Goal: Task Accomplishment & Management: Manage account settings

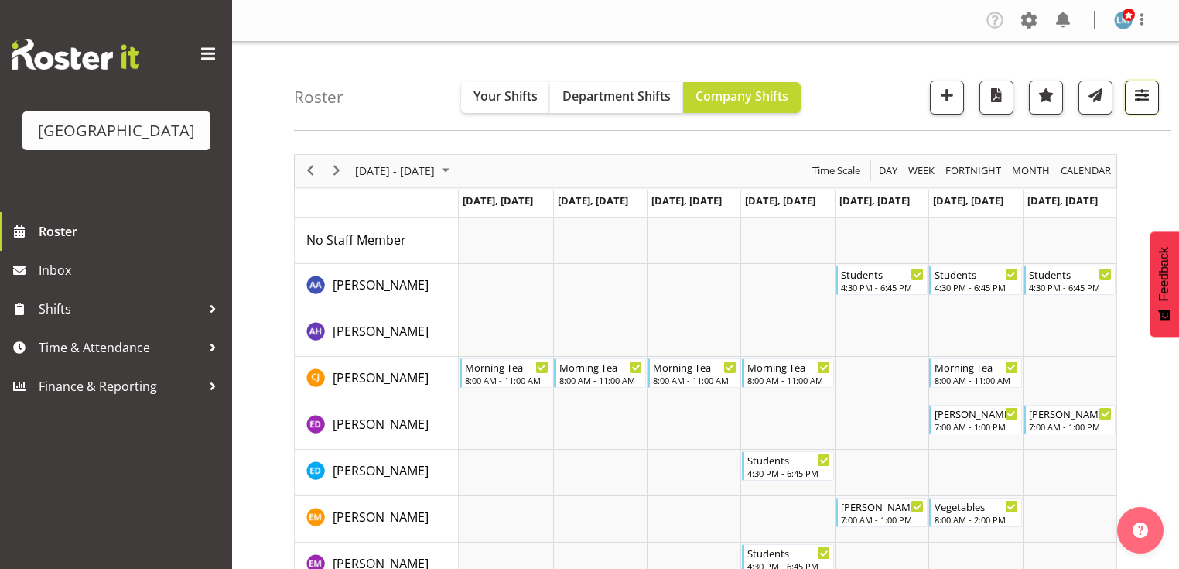
click at [1146, 100] on span "button" at bounding box center [1142, 95] width 20 height 20
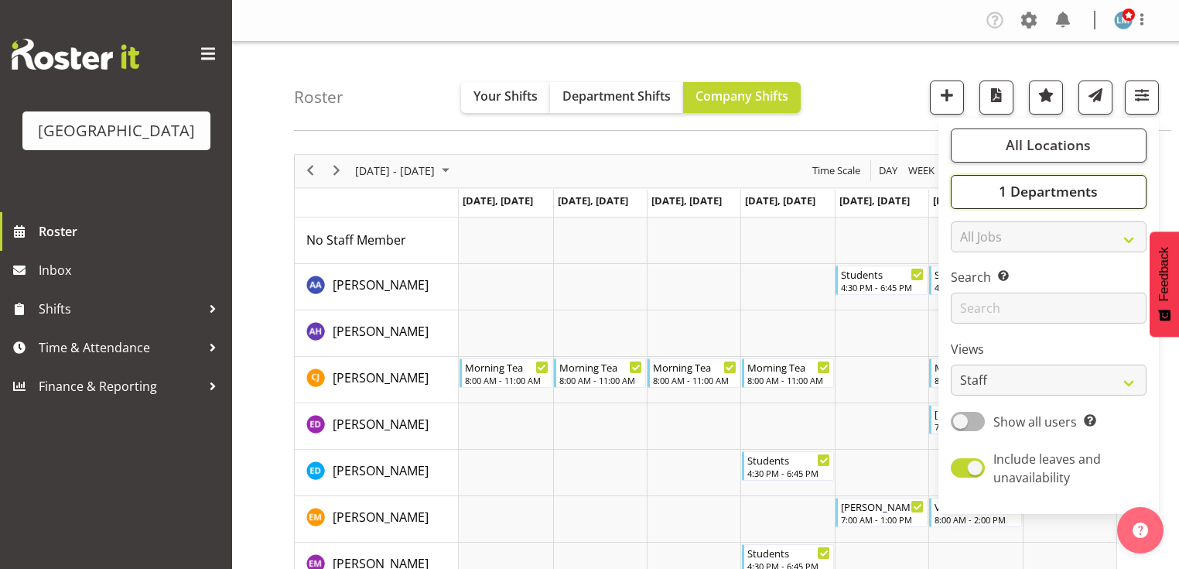
click at [1036, 195] on span "1 Departments" at bounding box center [1048, 191] width 99 height 19
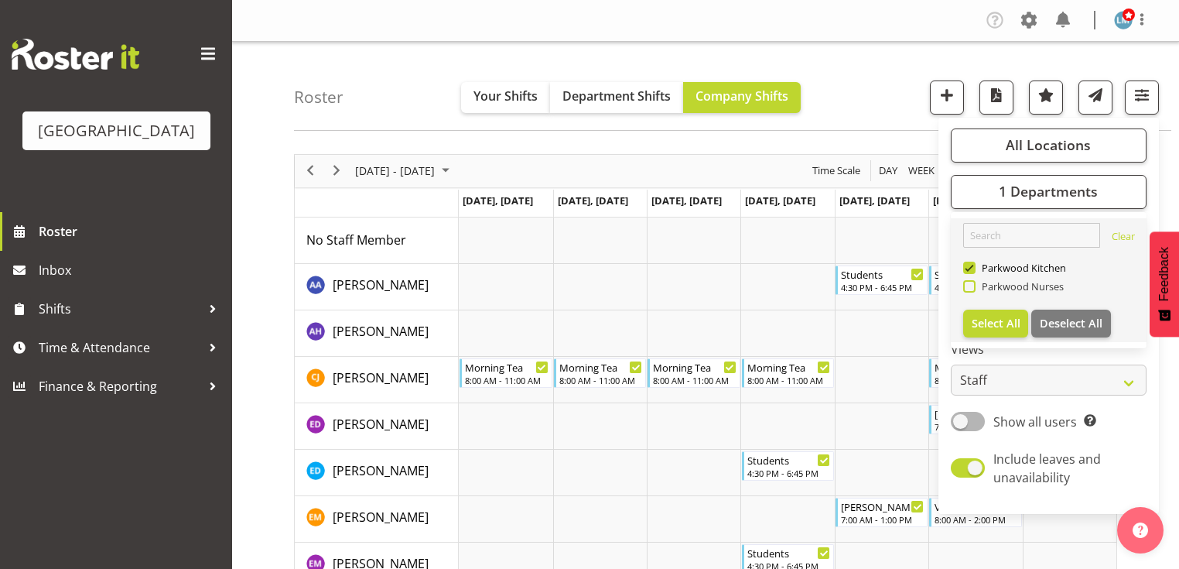
click at [970, 284] on span at bounding box center [969, 286] width 12 height 12
click at [970, 284] on input "Parkwood Nurses" at bounding box center [968, 286] width 10 height 10
checkbox input "true"
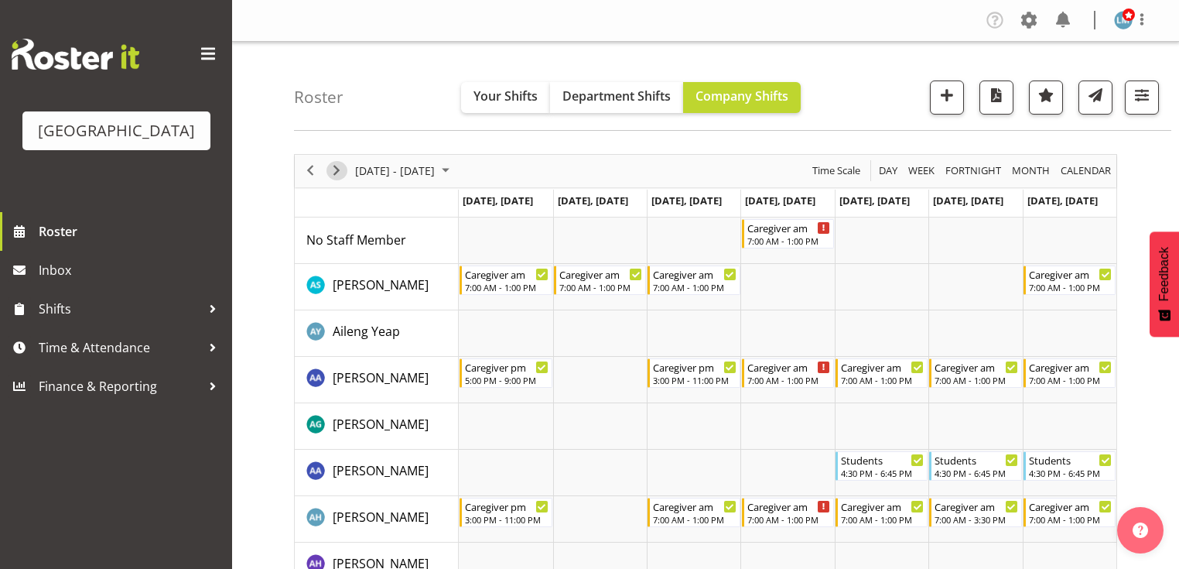
click at [337, 169] on span "Next" at bounding box center [336, 170] width 19 height 19
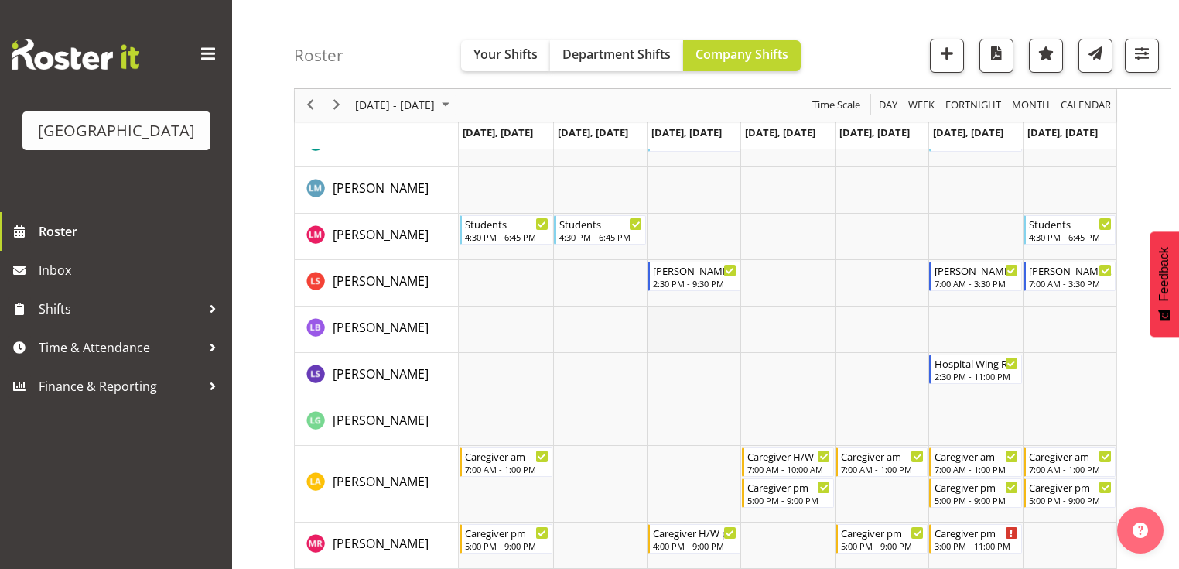
scroll to position [2972, 0]
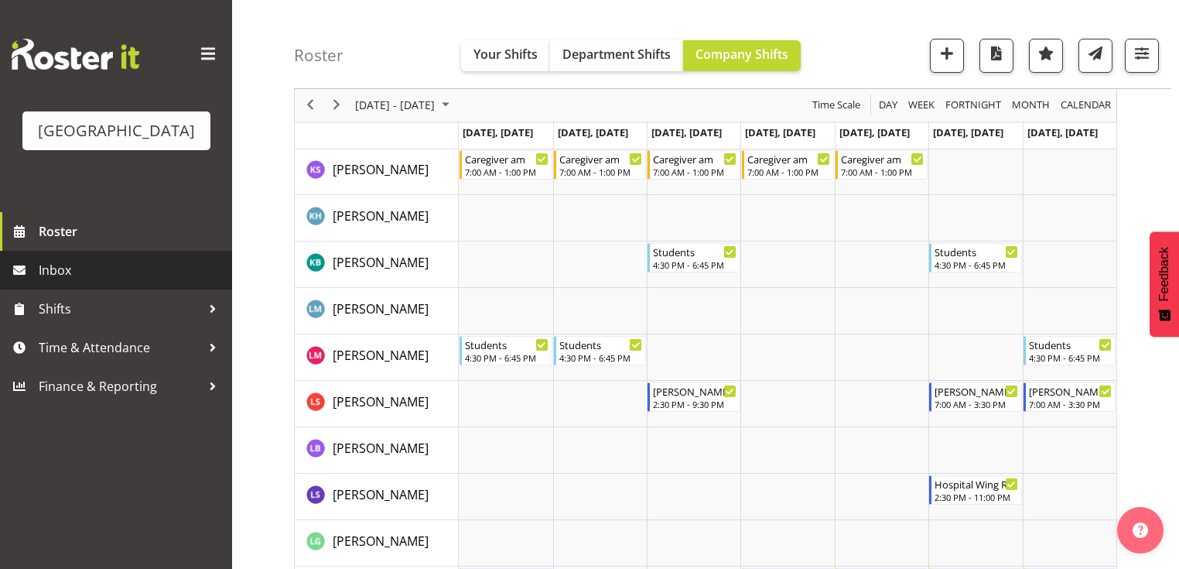
click at [81, 282] on span "Inbox" at bounding box center [132, 269] width 186 height 23
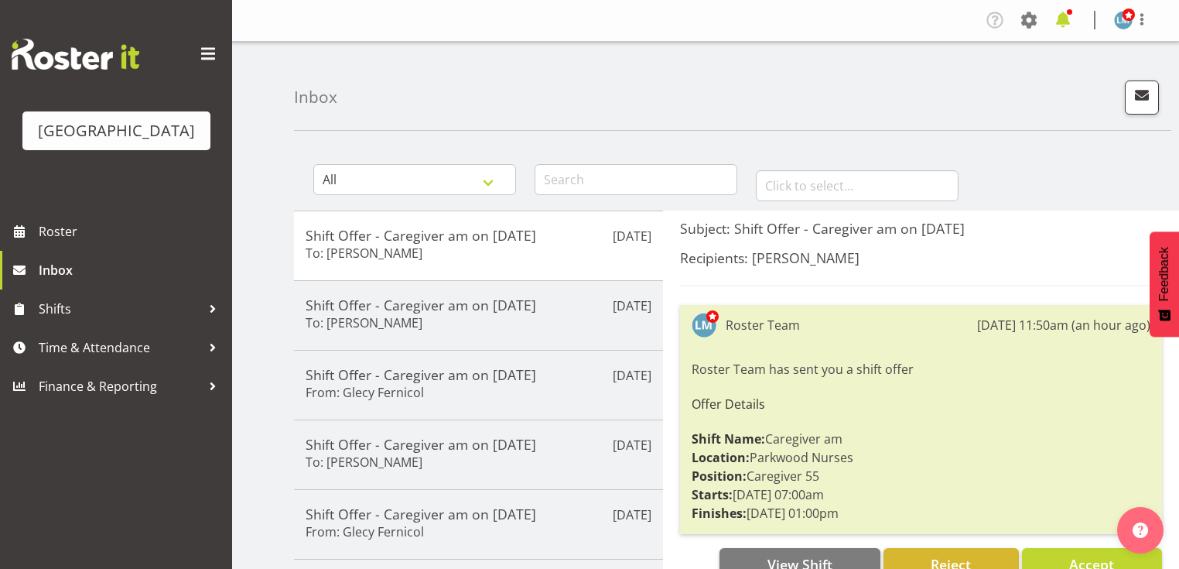
click at [1065, 17] on span at bounding box center [1063, 20] width 25 height 25
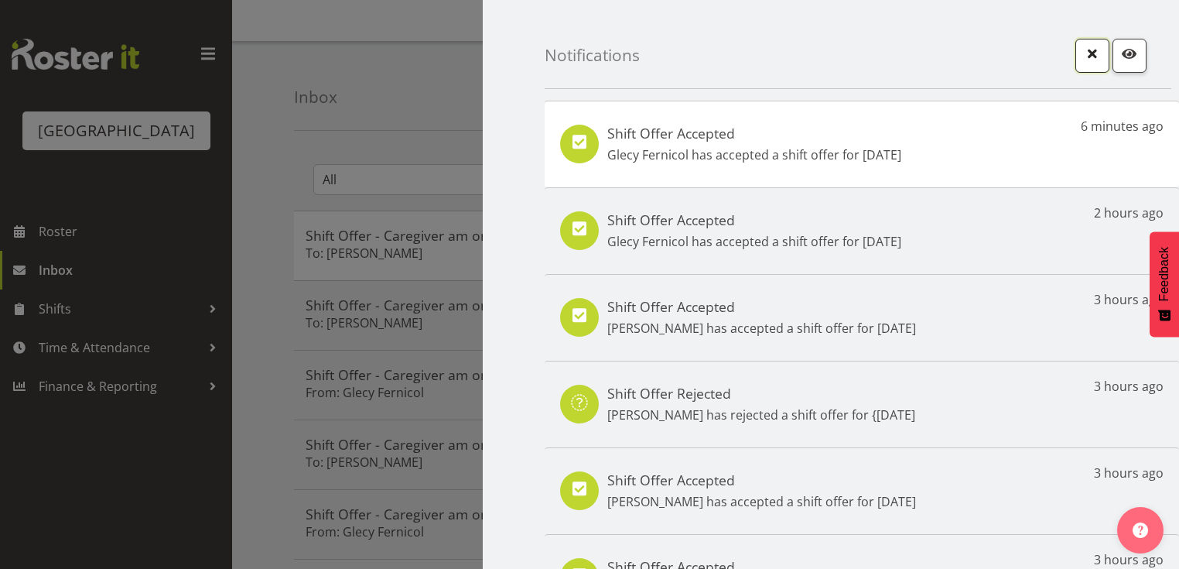
click at [1083, 50] on span "button" at bounding box center [1093, 53] width 20 height 20
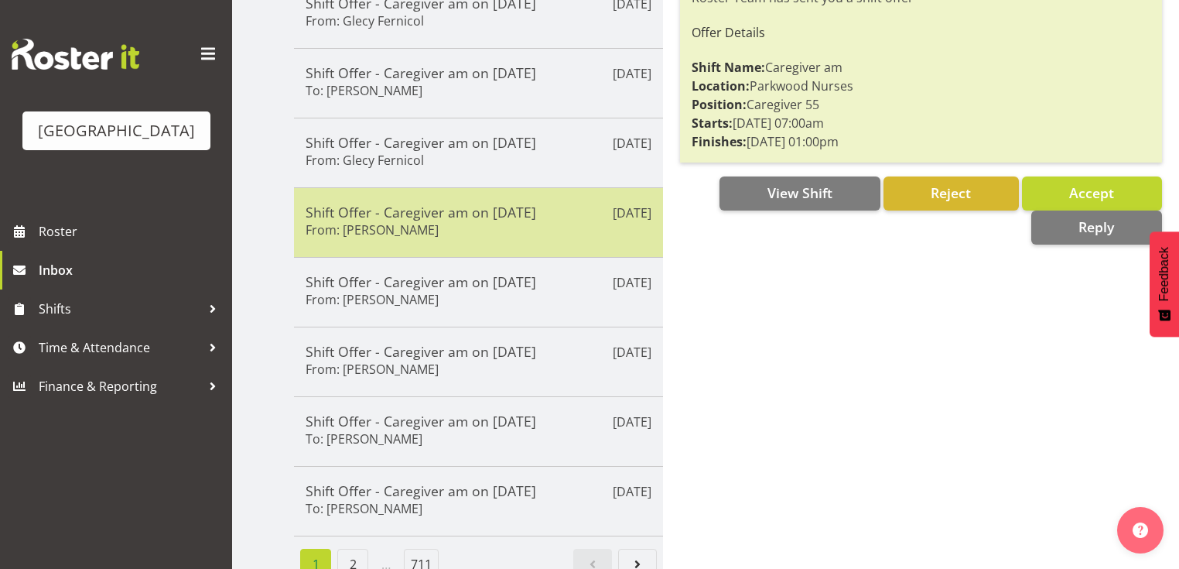
scroll to position [392, 0]
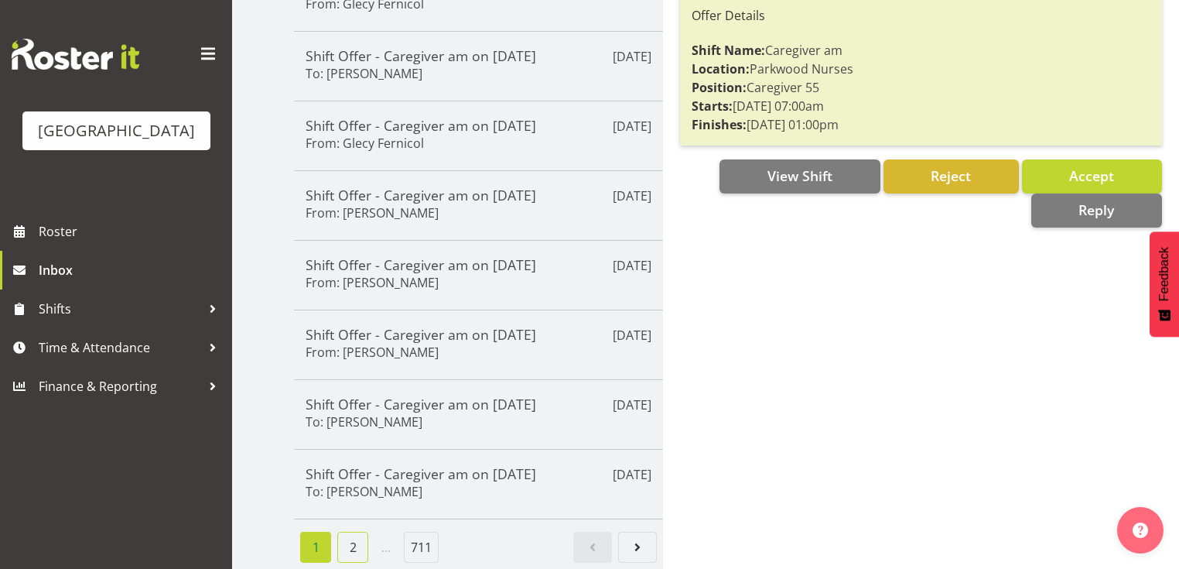
click at [355, 539] on link "2" at bounding box center [352, 547] width 31 height 31
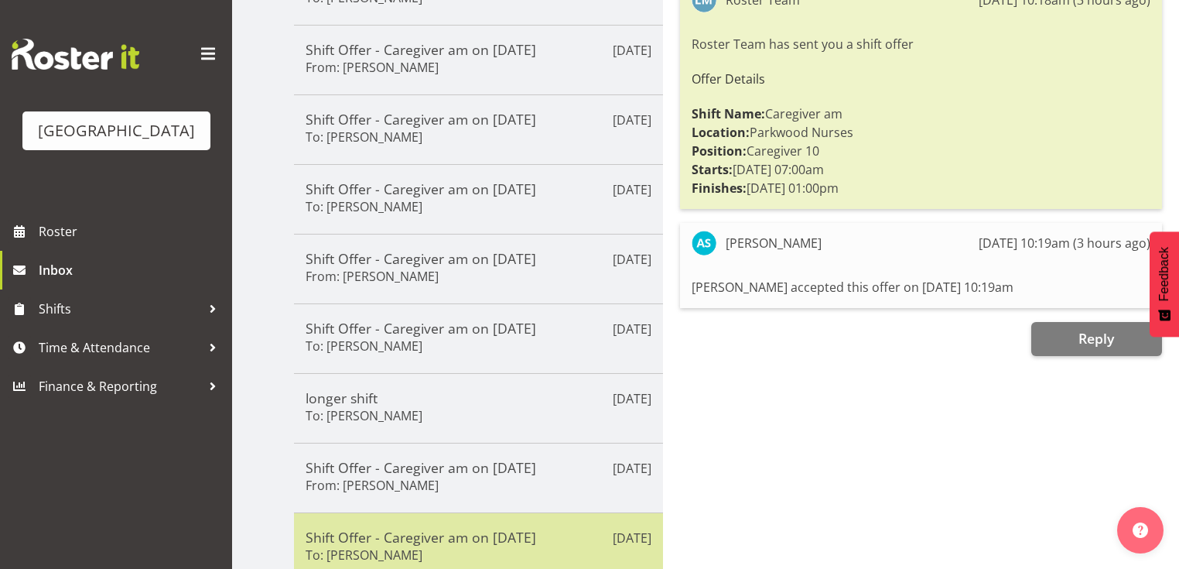
scroll to position [330, 0]
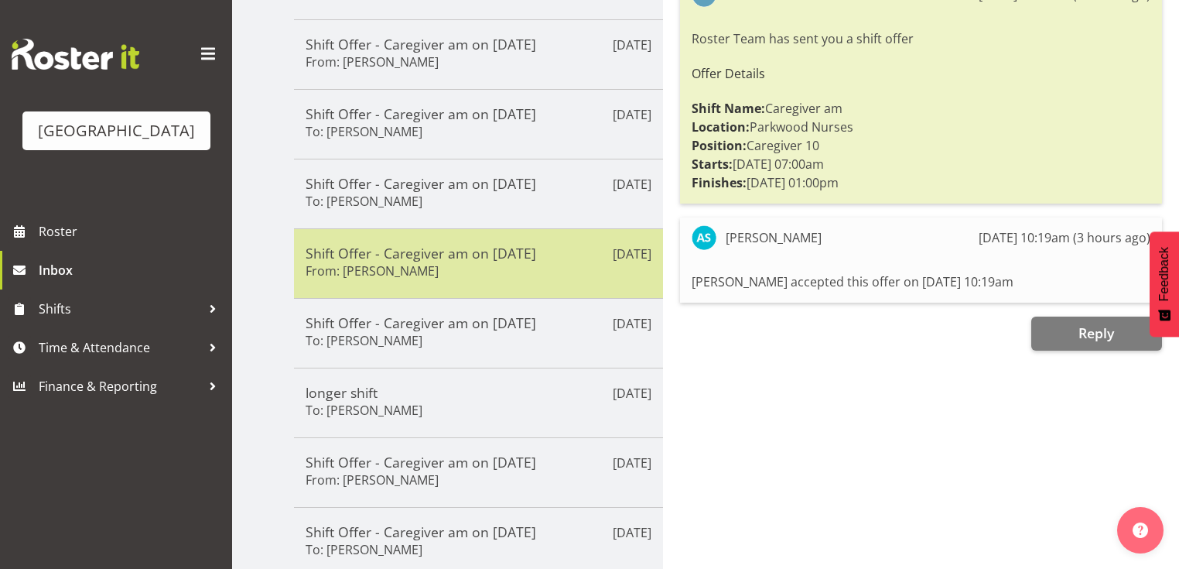
click at [493, 260] on div "Shift Offer - Caregiver am on [DATE] From: [PERSON_NAME]" at bounding box center [479, 264] width 346 height 38
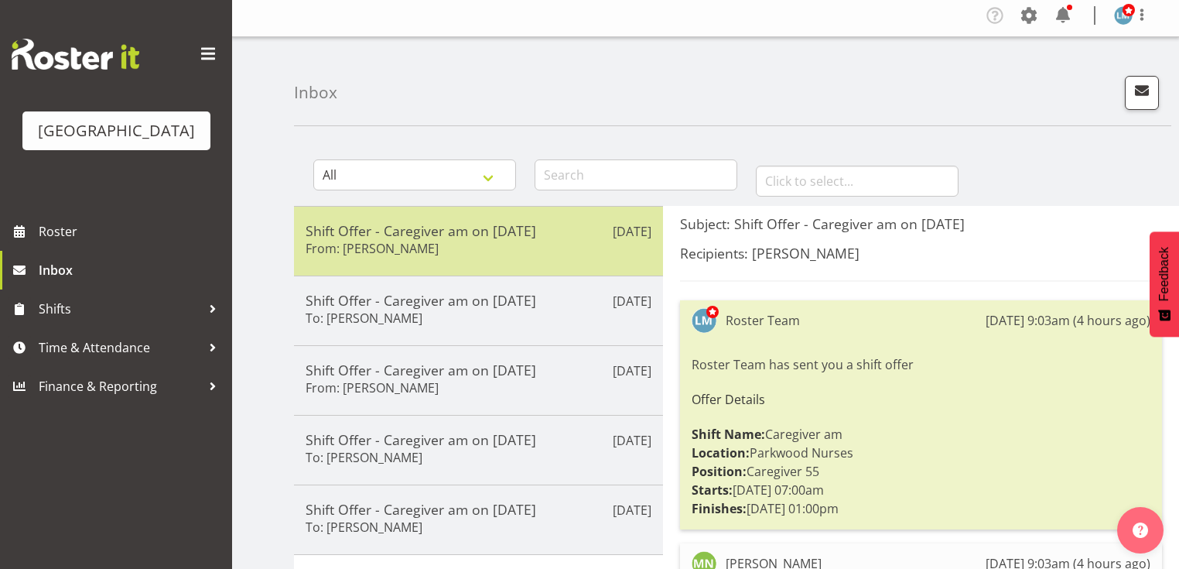
scroll to position [0, 0]
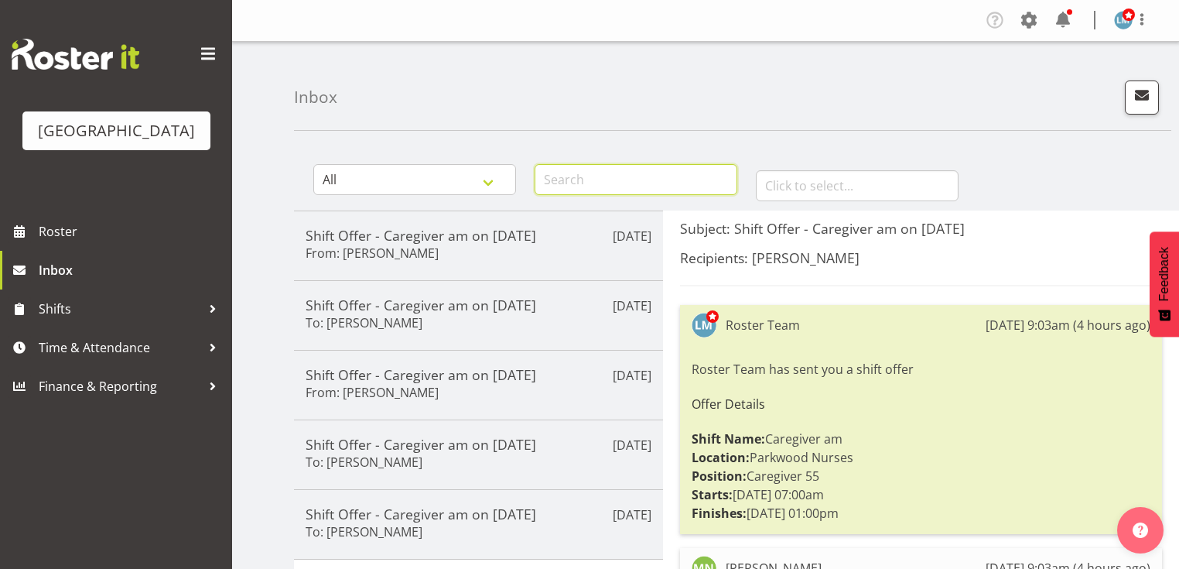
click at [560, 180] on input "text" at bounding box center [636, 179] width 203 height 31
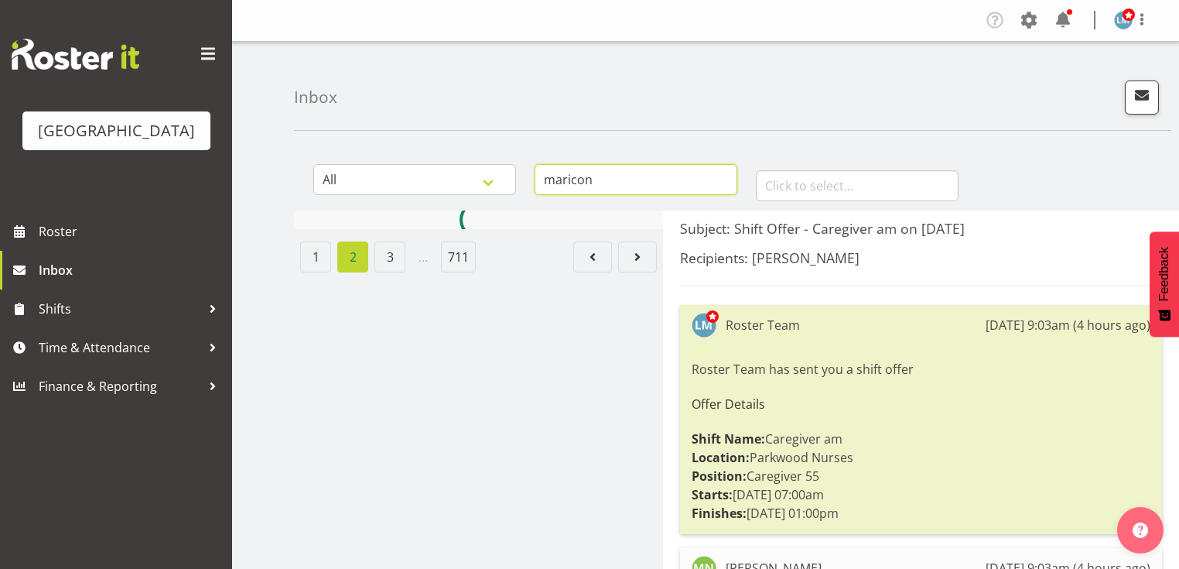
type input "maricon"
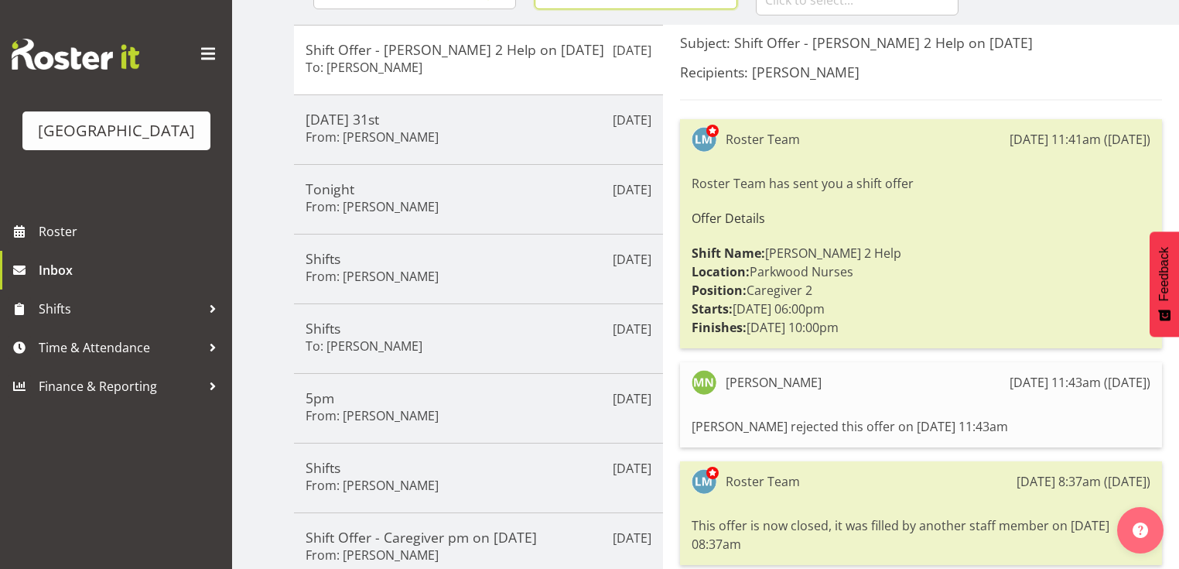
scroll to position [124, 0]
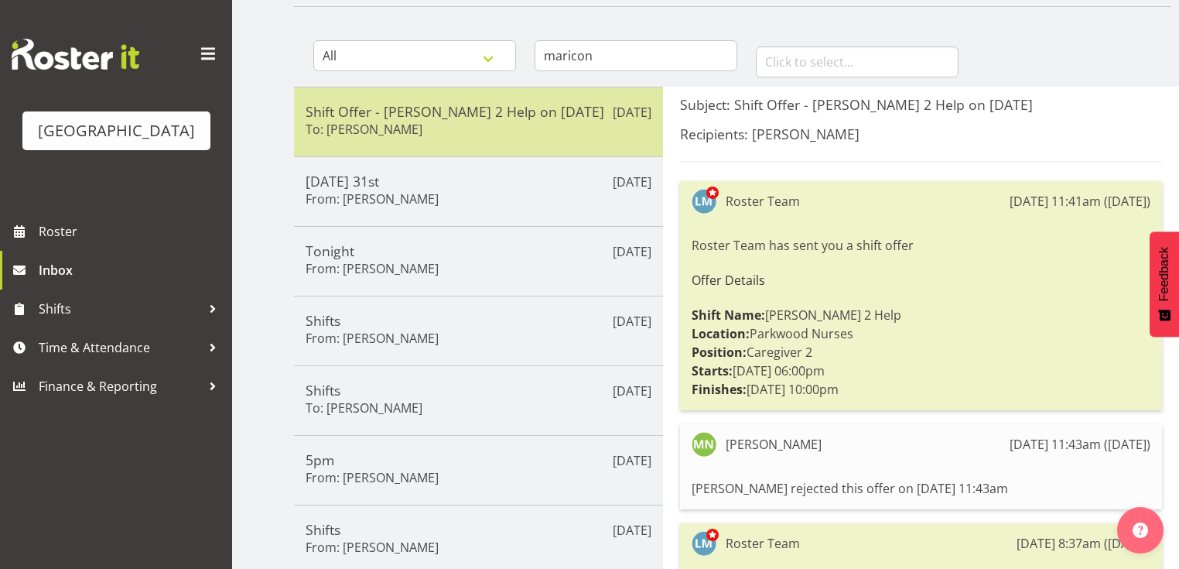
click at [460, 133] on div "Shift Offer - Ressie 2 Help on 01/09/25 To: Maricon Nillo" at bounding box center [479, 122] width 346 height 38
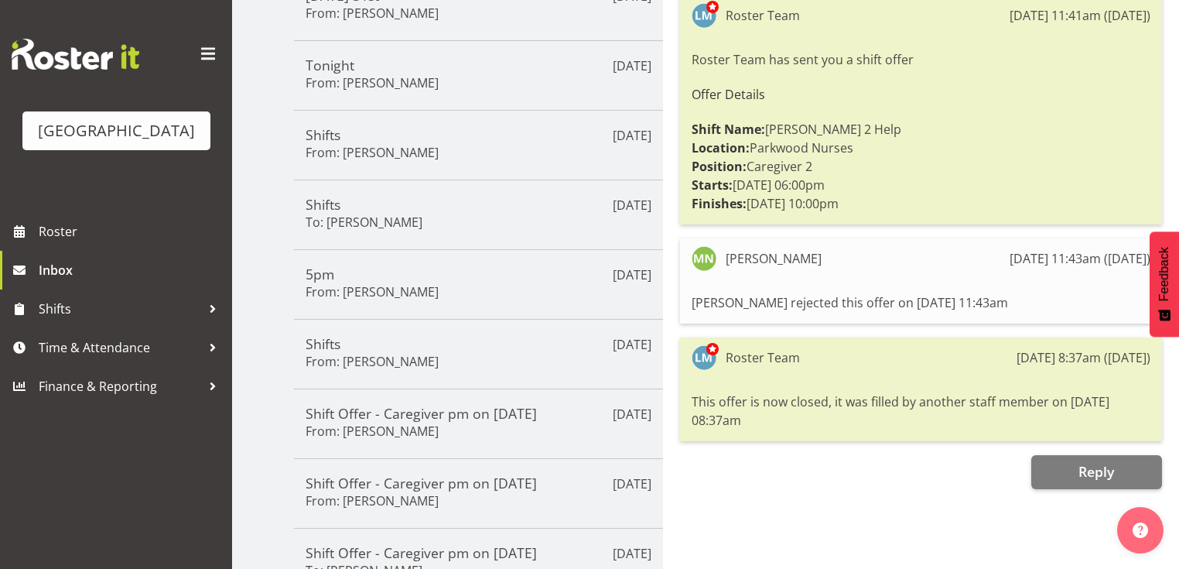
scroll to position [392, 0]
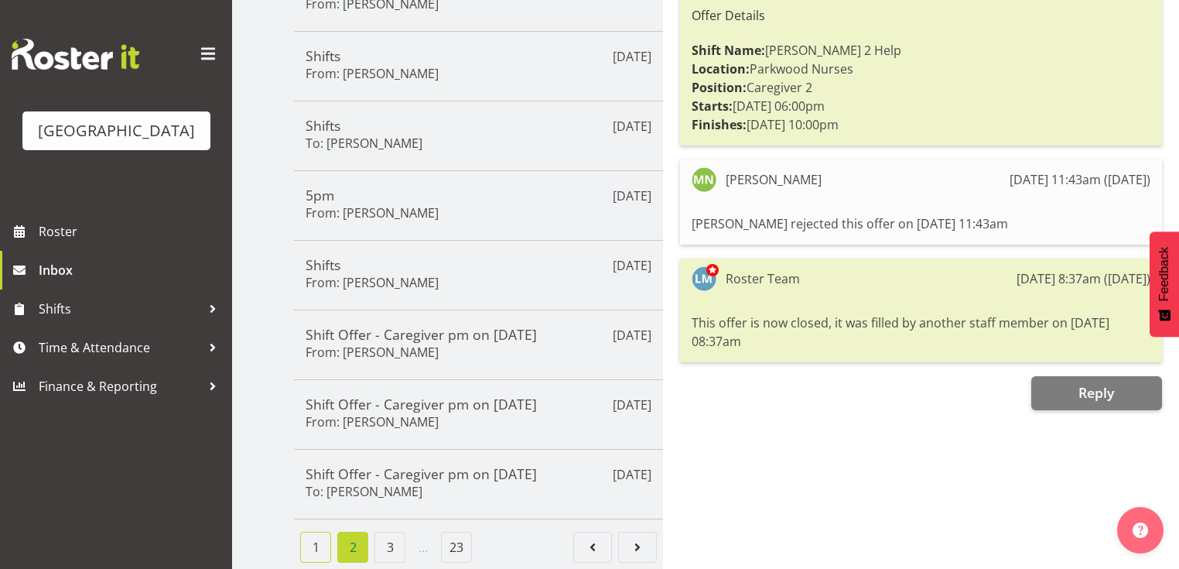
click at [312, 539] on link "1" at bounding box center [315, 547] width 31 height 31
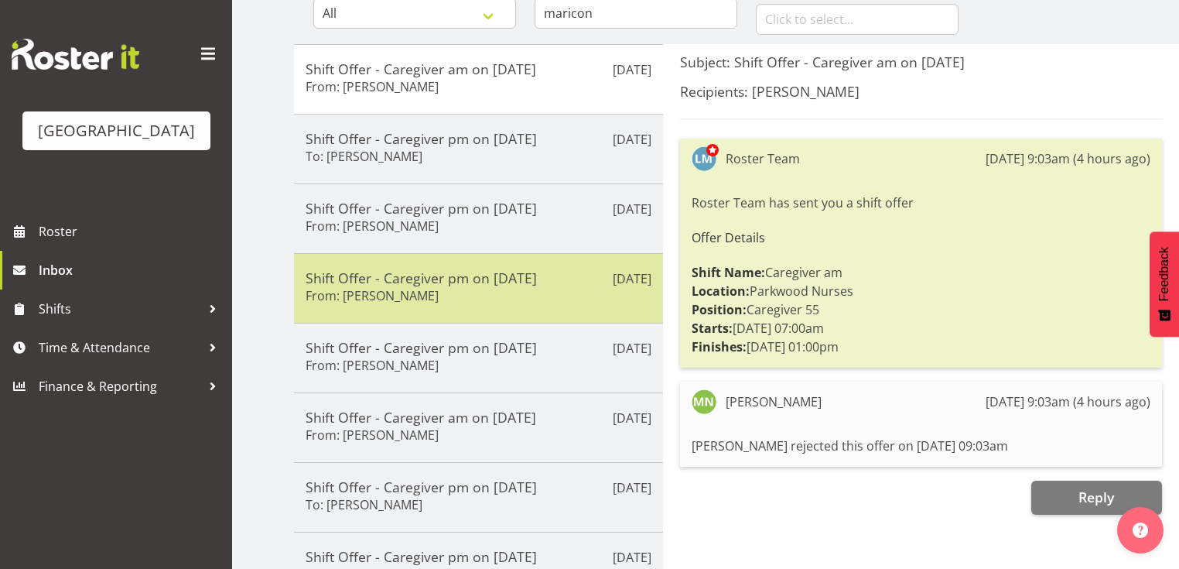
scroll to position [145, 0]
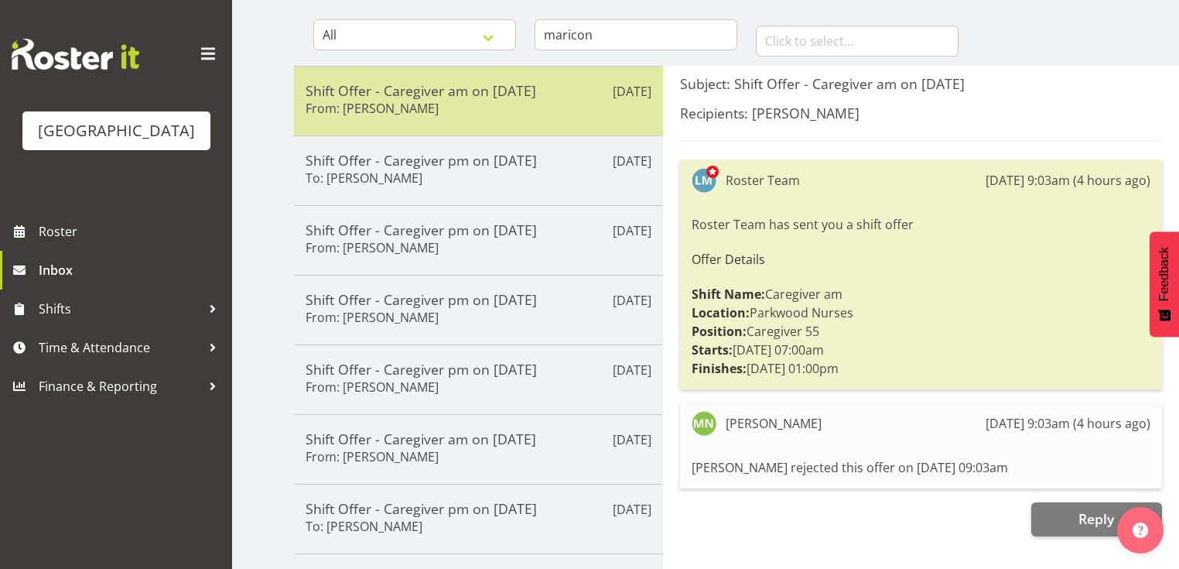
click at [480, 105] on div "Shift Offer - Caregiver am on 21/09/25 From: Maricon Nillo" at bounding box center [479, 101] width 346 height 38
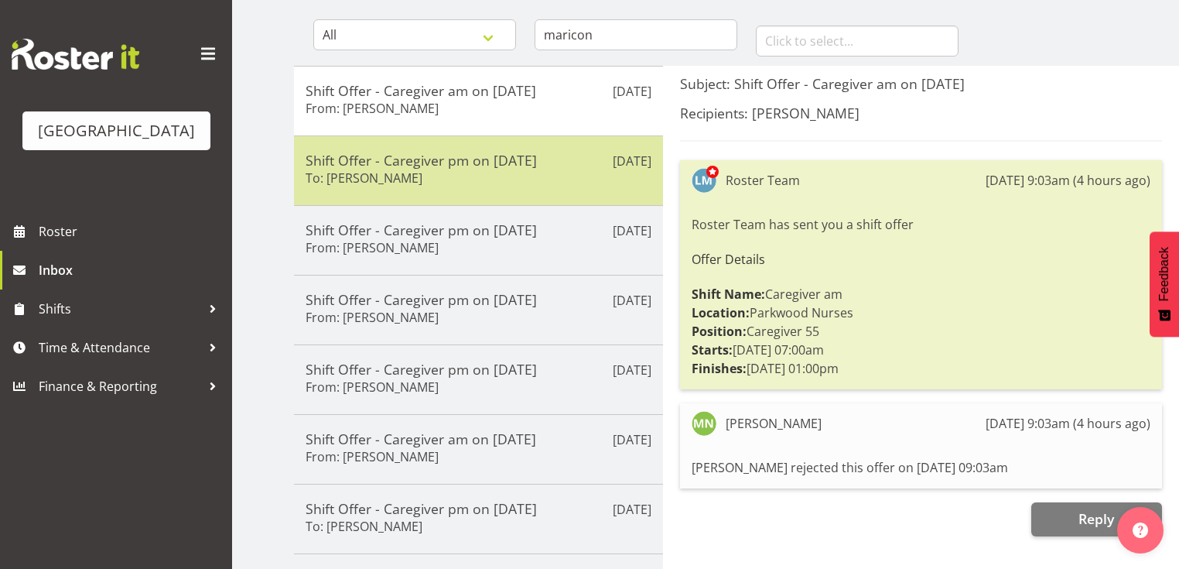
click at [466, 173] on div "Shift Offer - Caregiver pm on 15/09/25 To: Maricon Nillo" at bounding box center [479, 171] width 346 height 38
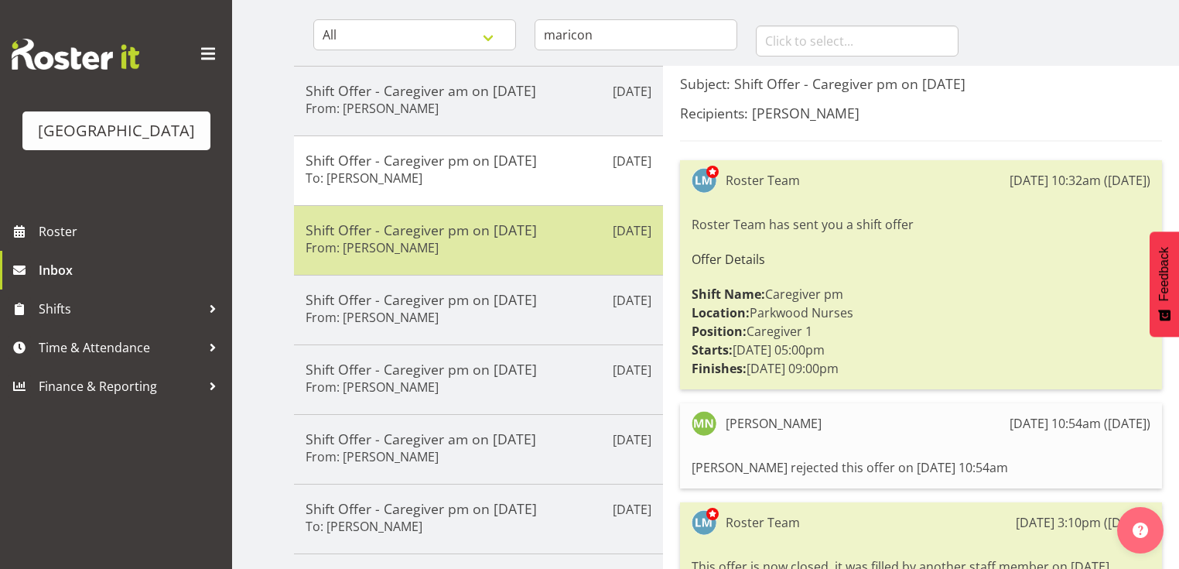
drag, startPoint x: 479, startPoint y: 257, endPoint x: 480, endPoint y: 246, distance: 10.9
click at [480, 257] on div "Shift Offer - Caregiver pm on 15/09/25 From: Maricon Nillo" at bounding box center [479, 240] width 346 height 38
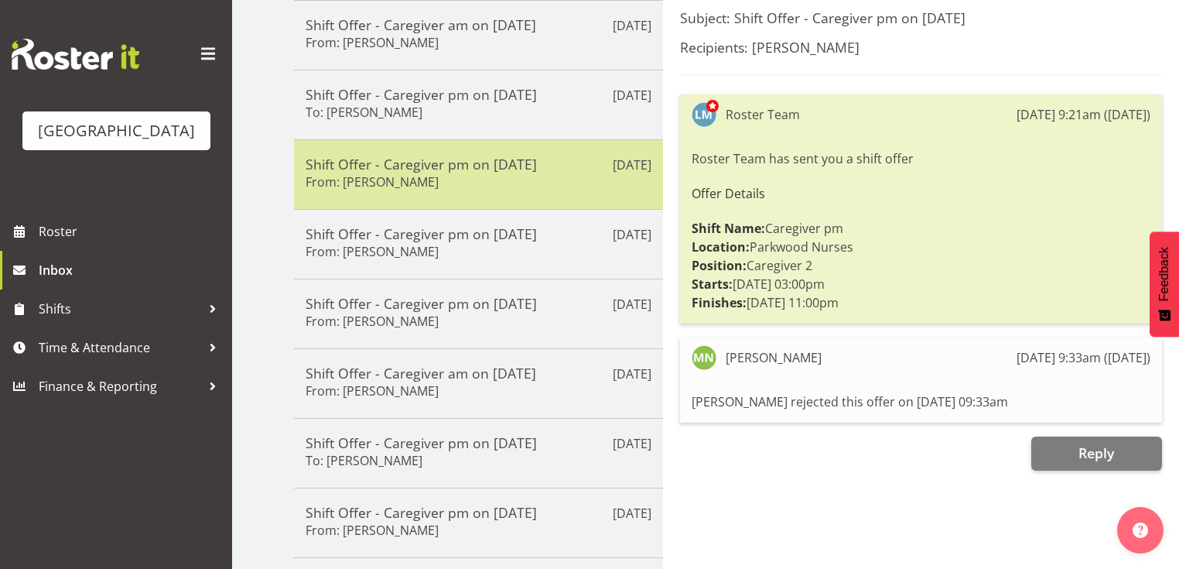
scroll to position [269, 0]
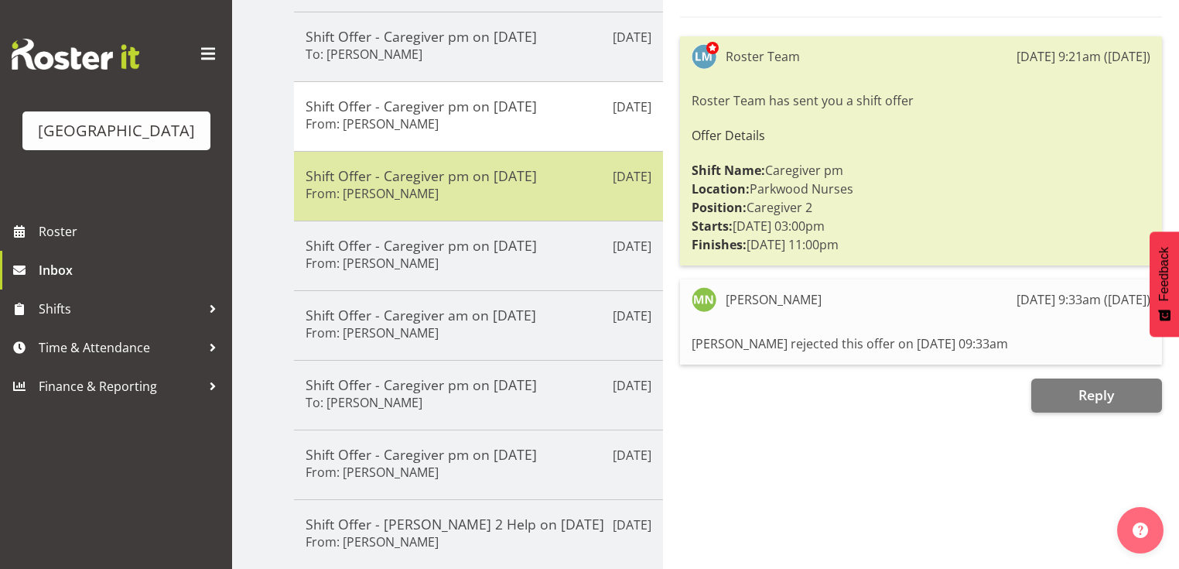
click at [461, 186] on div "Shift Offer - Caregiver pm on 23/09/25 From: Maricon Nillo" at bounding box center [479, 186] width 346 height 38
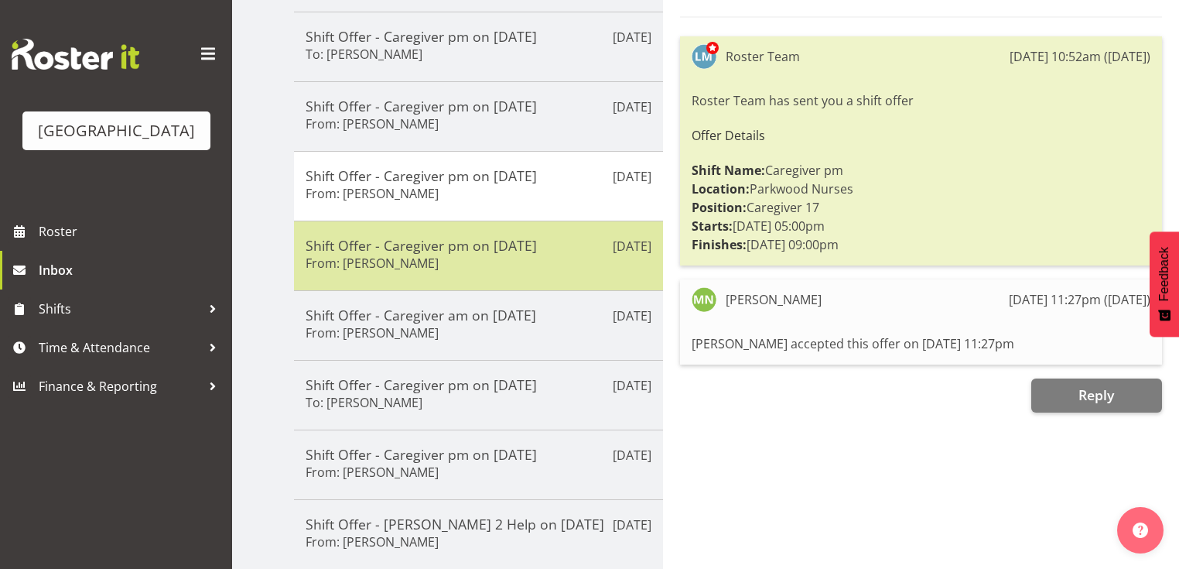
click at [563, 263] on div "Shift Offer - Caregiver pm on 17/09/25 From: Maricon Nillo" at bounding box center [479, 256] width 346 height 38
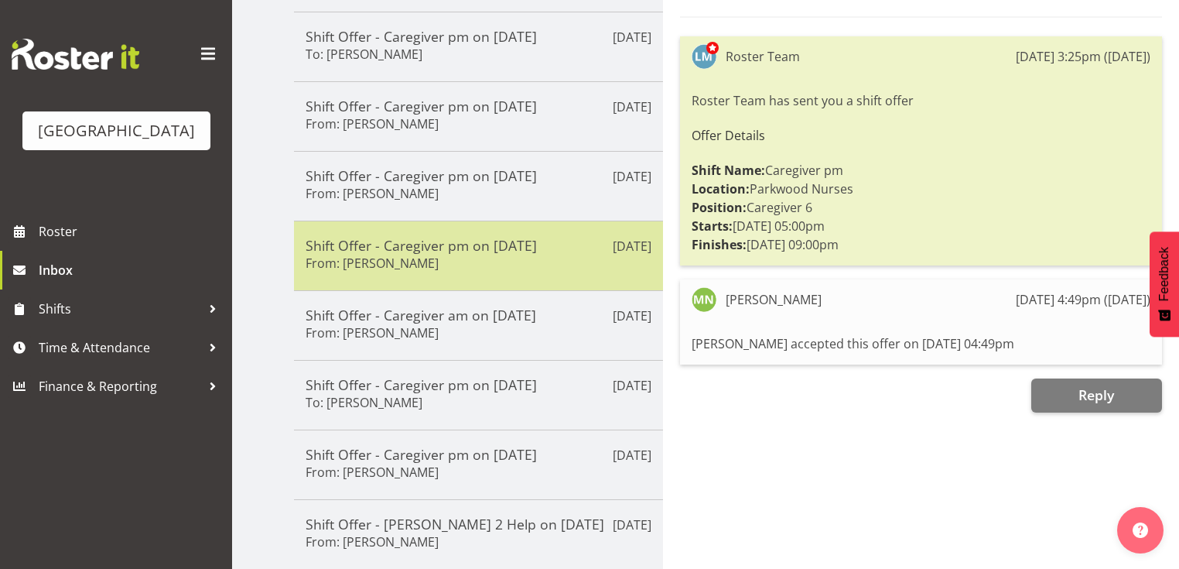
click at [590, 254] on div "Shift Offer - Caregiver pm on 17/09/25 From: Maricon Nillo" at bounding box center [479, 256] width 346 height 38
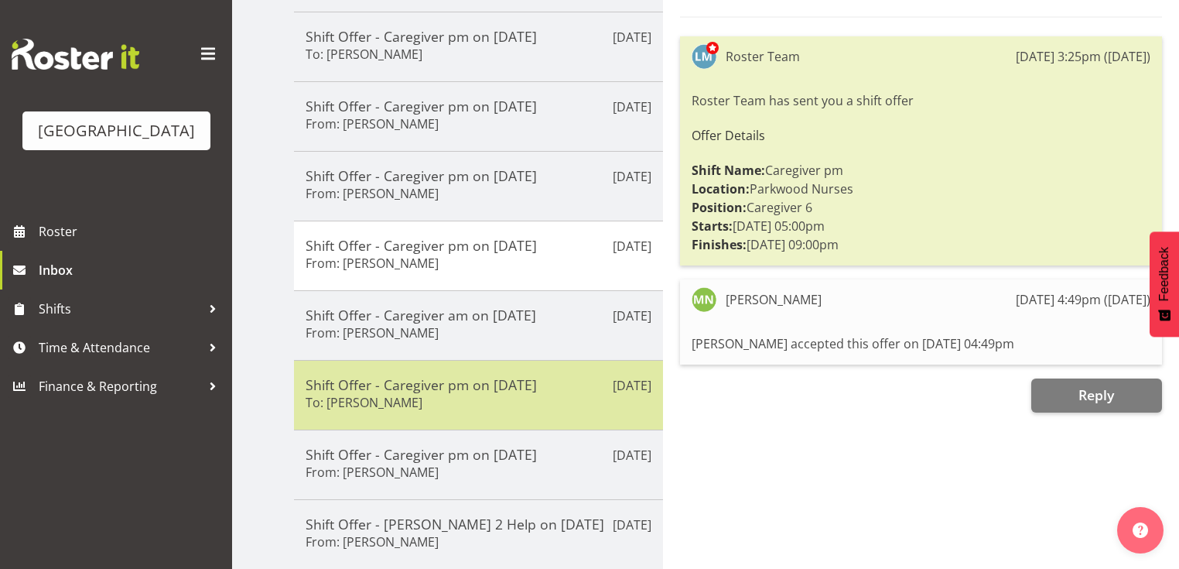
click at [566, 394] on div "Shift Offer - Caregiver pm on 17/09/25 To: Maricon Nillo" at bounding box center [479, 395] width 346 height 38
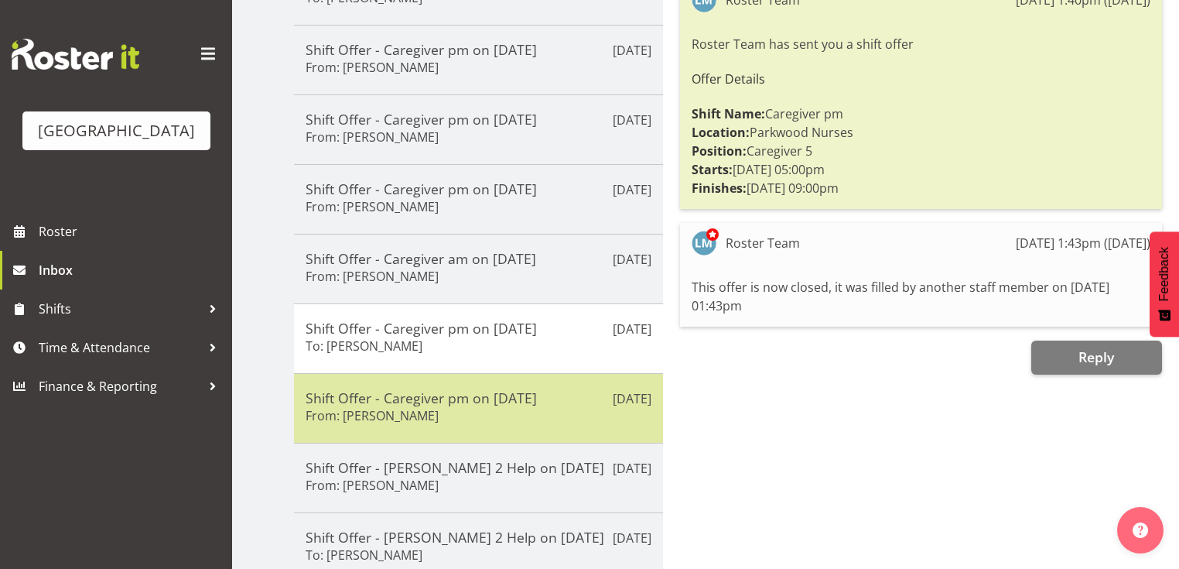
scroll to position [392, 0]
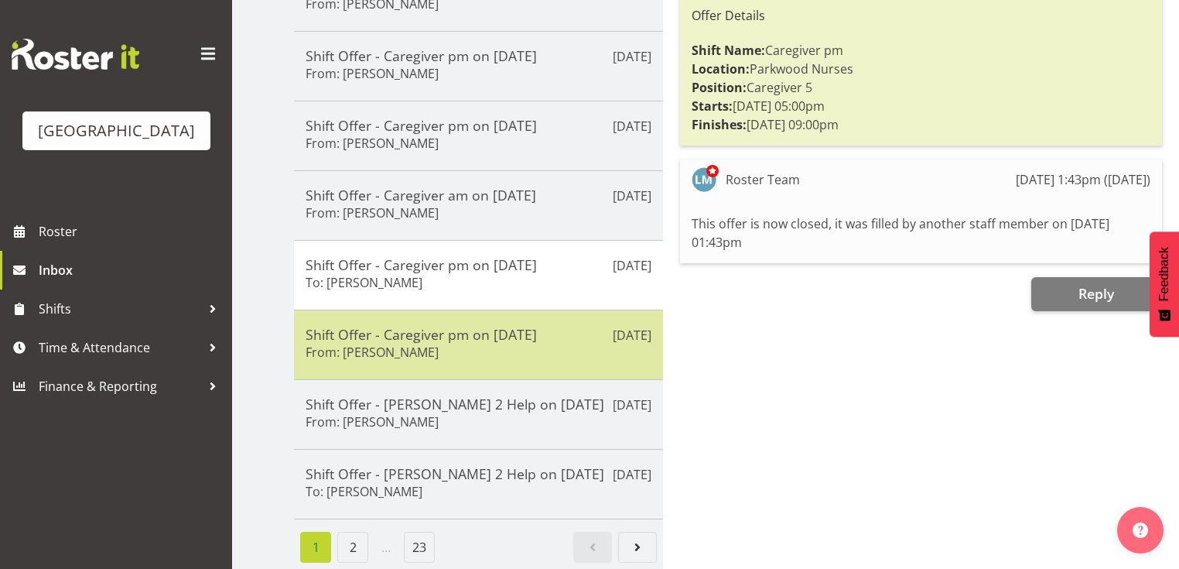
click at [580, 359] on div "Sep 9th Shift Offer - Caregiver pm on 13/09/25 From: Maricon Nillo" at bounding box center [478, 345] width 369 height 70
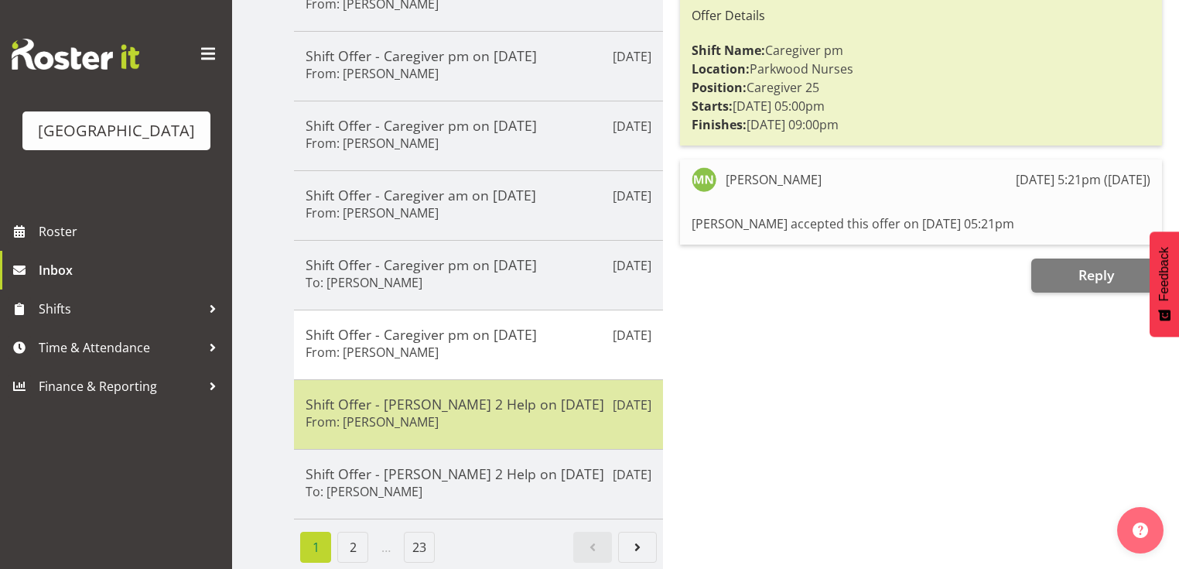
click at [585, 415] on div "Shift Offer - Ressie 2 Help on 06/09/25 From: Maricon Nillo" at bounding box center [479, 414] width 346 height 38
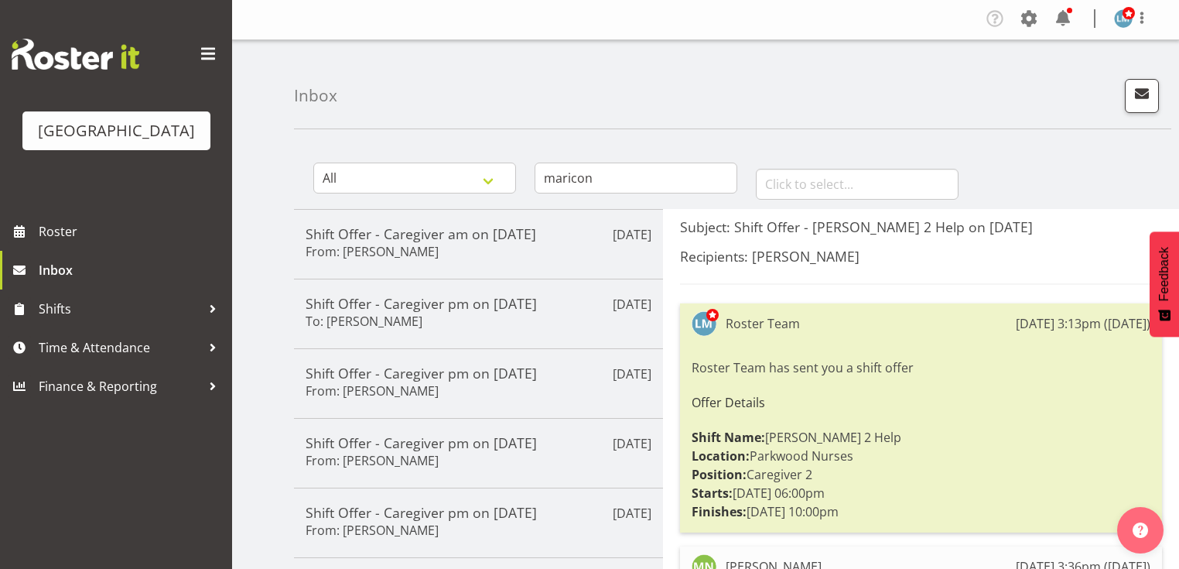
scroll to position [0, 0]
